Goal: Navigation & Orientation: Find specific page/section

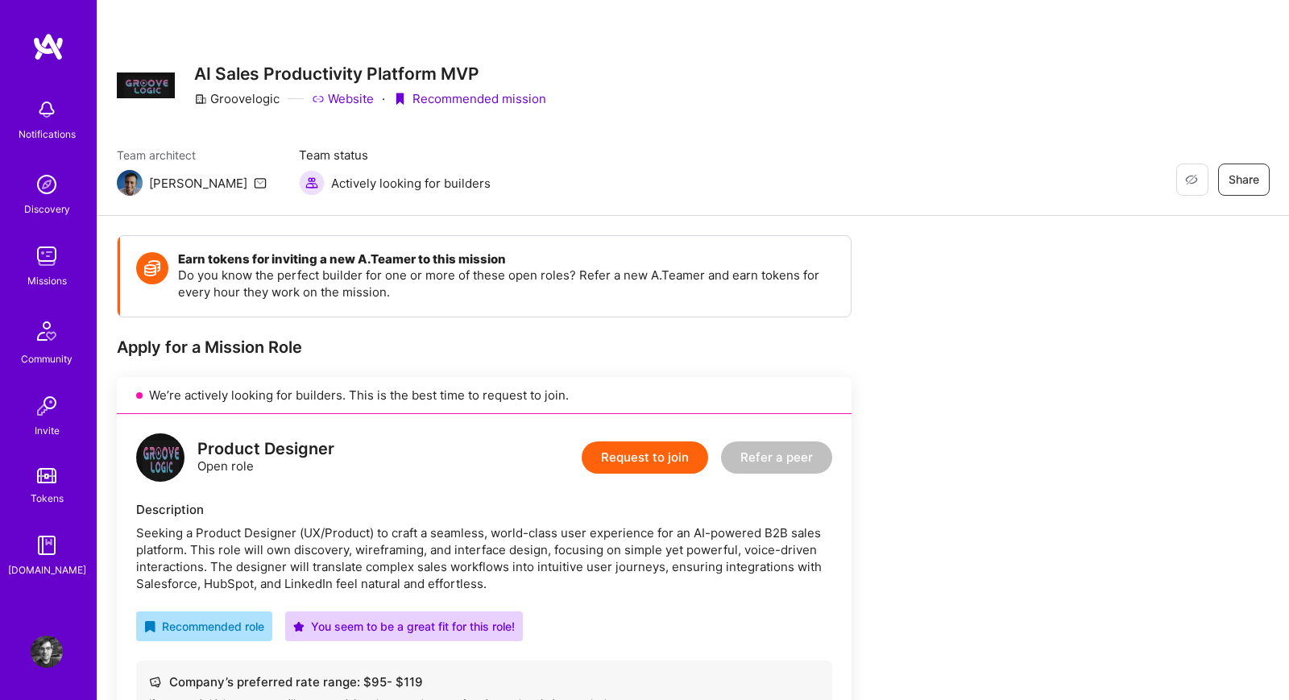
scroll to position [413, 0]
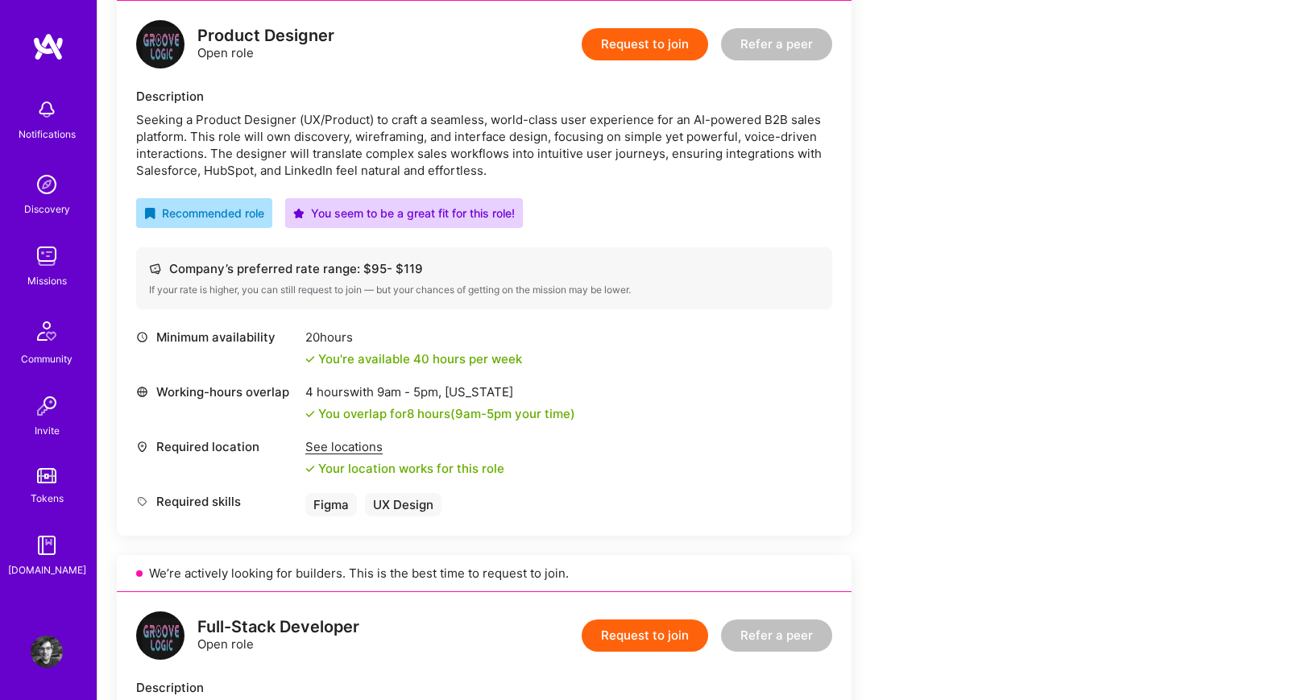
click at [55, 260] on img at bounding box center [47, 256] width 32 height 32
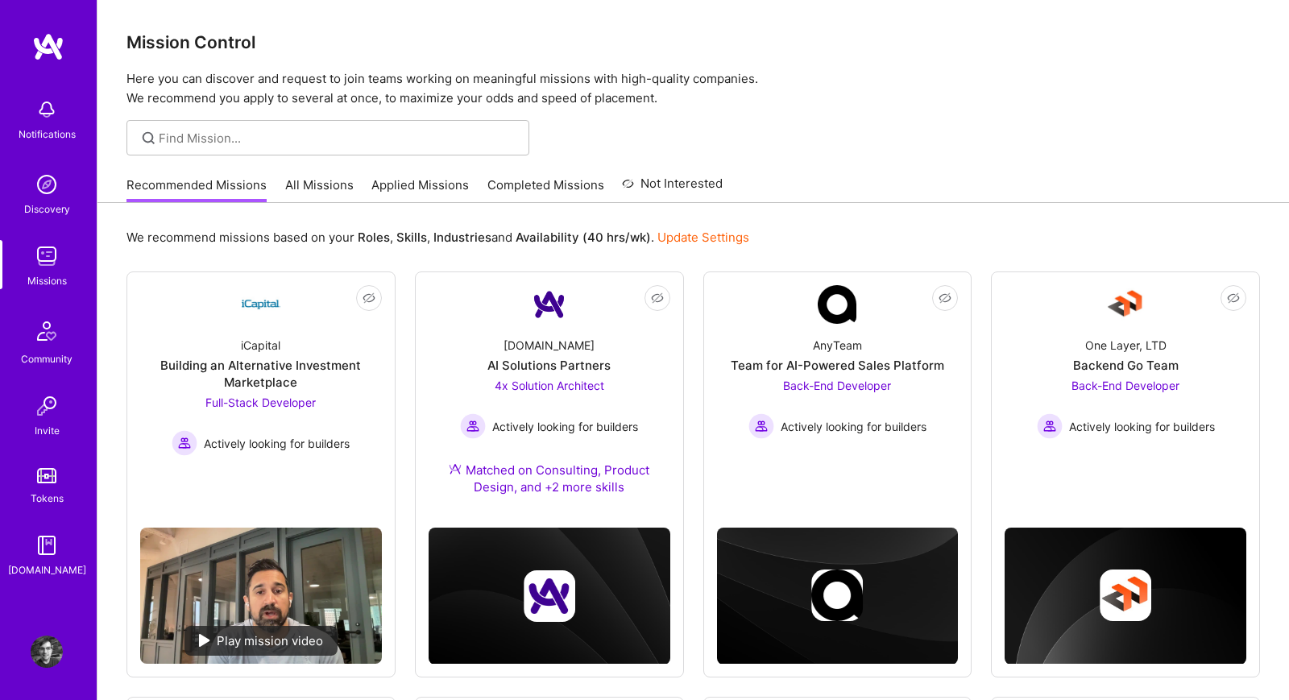
click at [329, 180] on link "All Missions" at bounding box center [319, 189] width 68 height 27
